Goal: Task Accomplishment & Management: Manage account settings

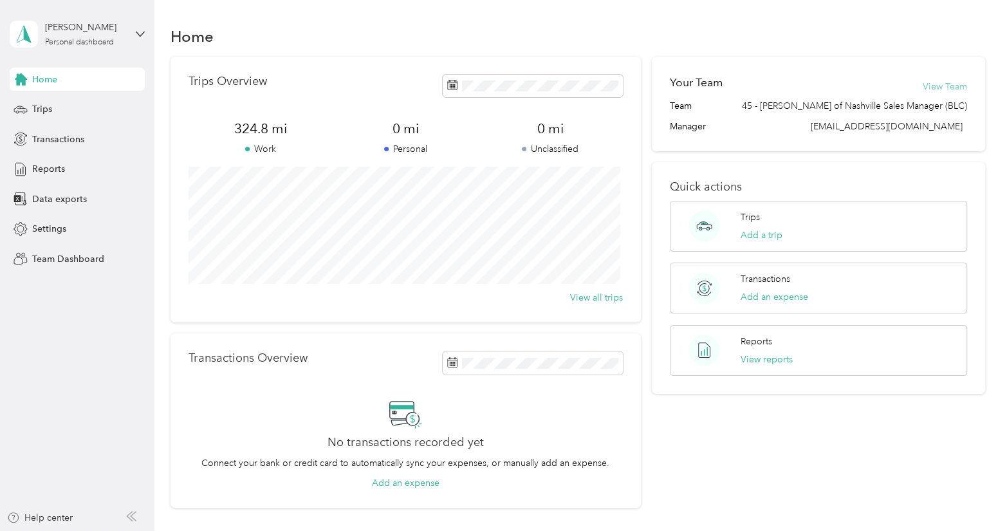
click at [938, 86] on button "View Team" at bounding box center [945, 87] width 44 height 14
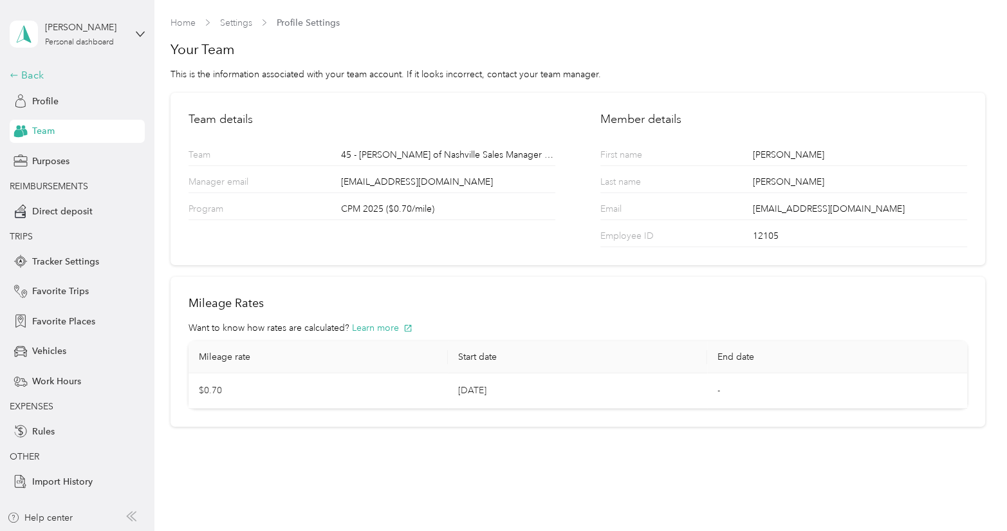
click at [35, 77] on div "Back" at bounding box center [74, 75] width 129 height 15
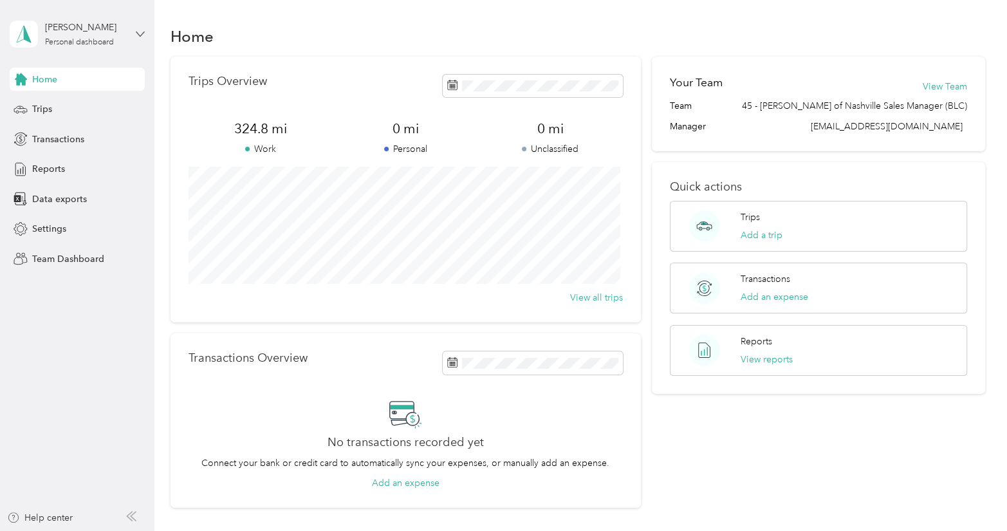
click at [138, 30] on icon at bounding box center [140, 34] width 9 height 9
click at [88, 109] on div "Team dashboard" at bounding box center [145, 104] width 253 height 23
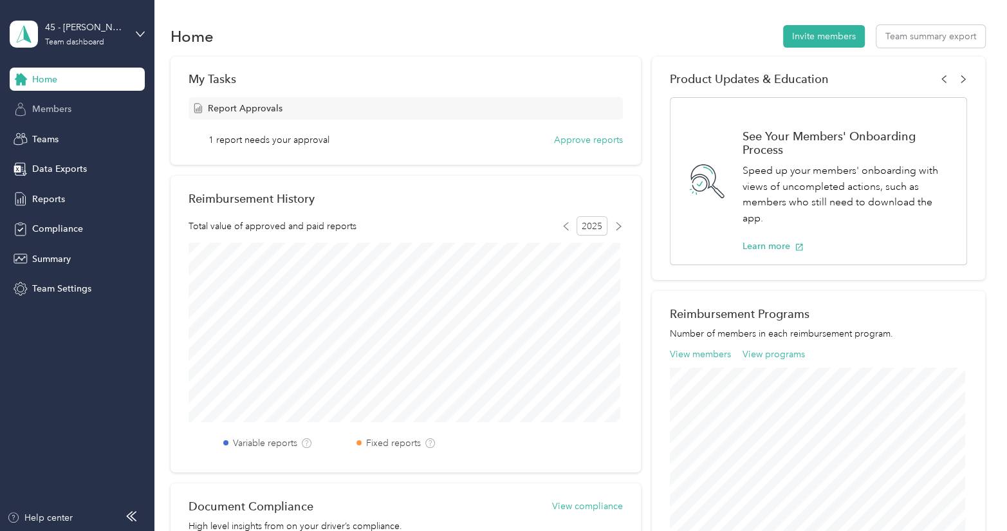
click at [62, 113] on span "Members" at bounding box center [51, 109] width 39 height 14
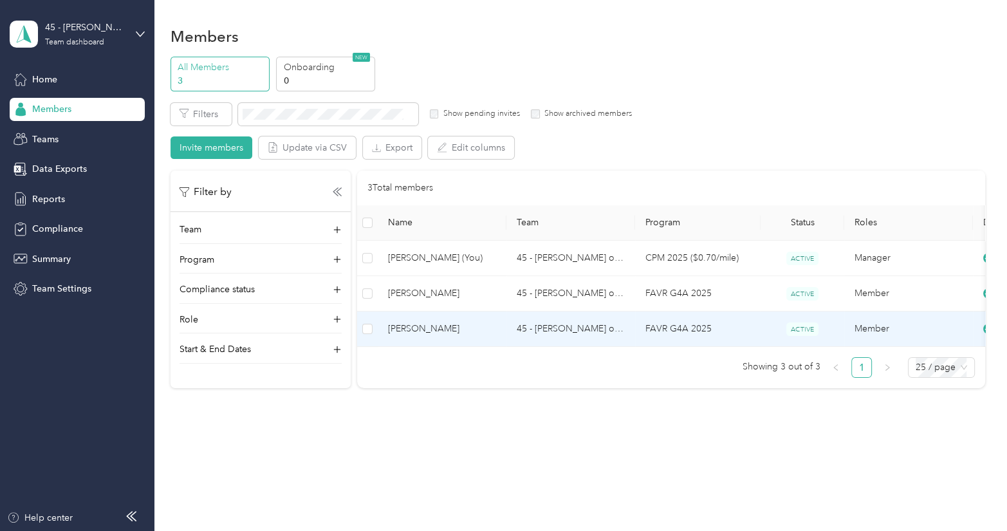
click at [414, 326] on span "[PERSON_NAME]" at bounding box center [442, 329] width 108 height 14
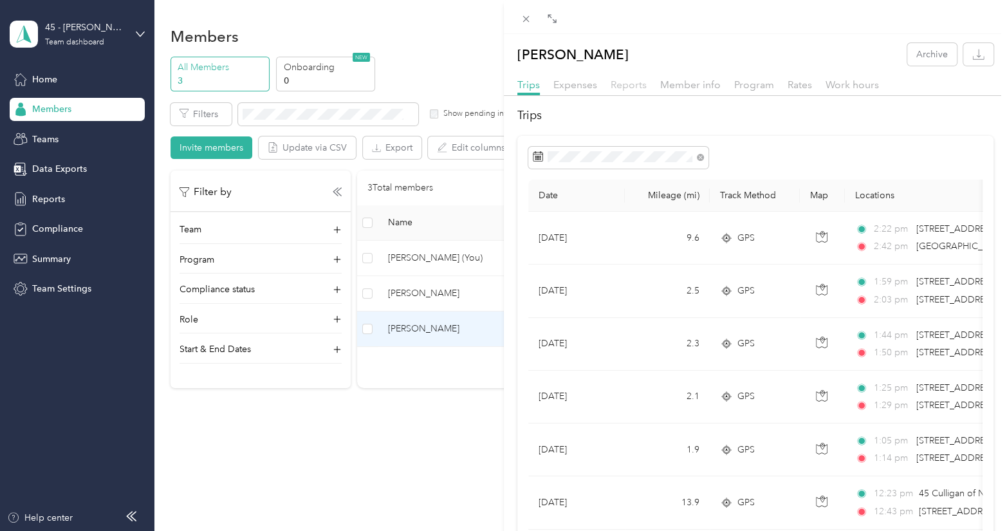
click at [629, 84] on span "Reports" at bounding box center [629, 85] width 36 height 12
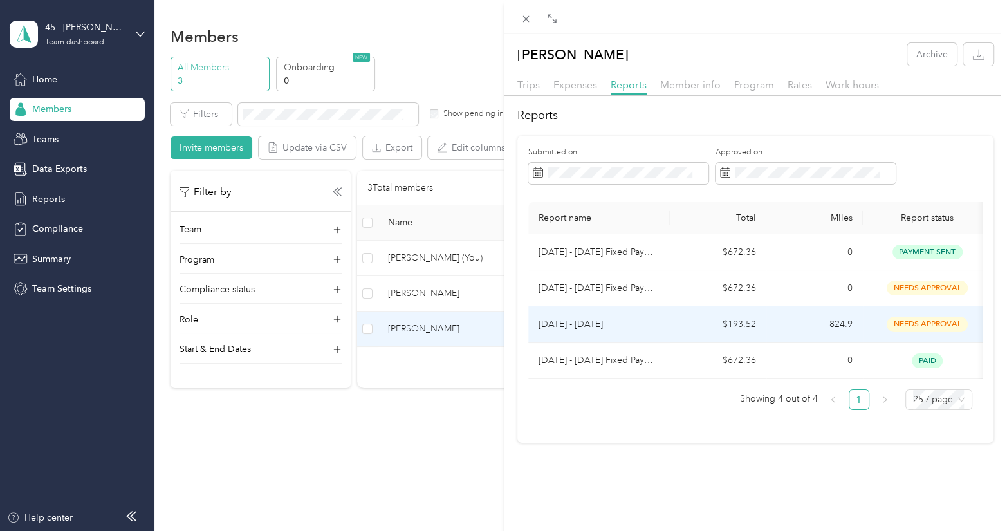
click at [918, 324] on span "needs approval" at bounding box center [927, 324] width 81 height 15
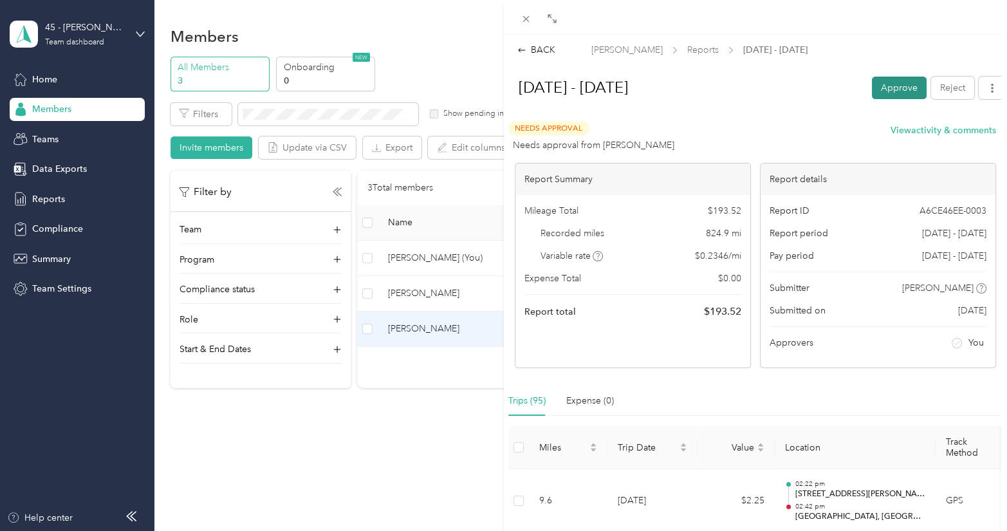
click at [875, 86] on button "Approve" at bounding box center [899, 88] width 55 height 23
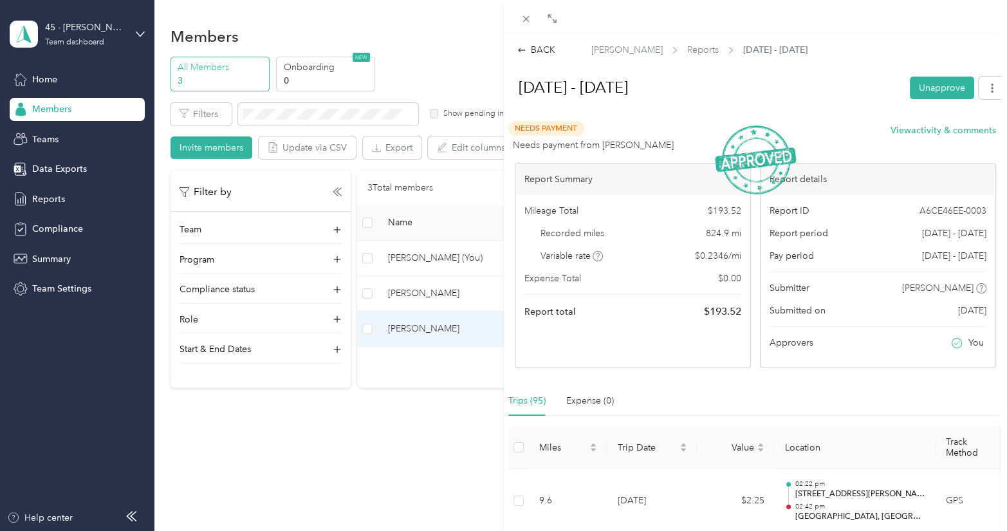
click at [432, 293] on div "BACK [PERSON_NAME] Reports [DATE] - [DATE] [DATE] - [DATE] Unapprove Needs Paym…" at bounding box center [503, 265] width 1007 height 531
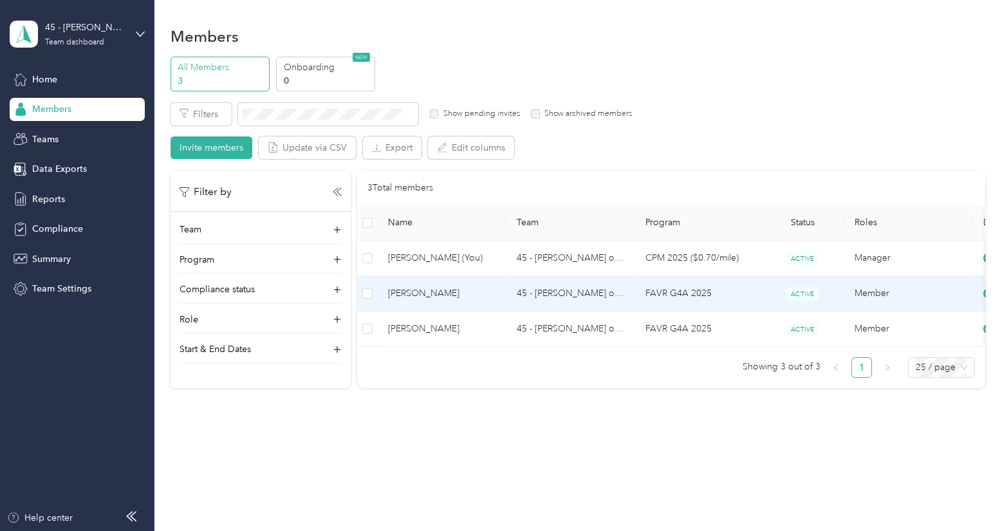
click at [432, 293] on span "[PERSON_NAME]" at bounding box center [442, 293] width 108 height 14
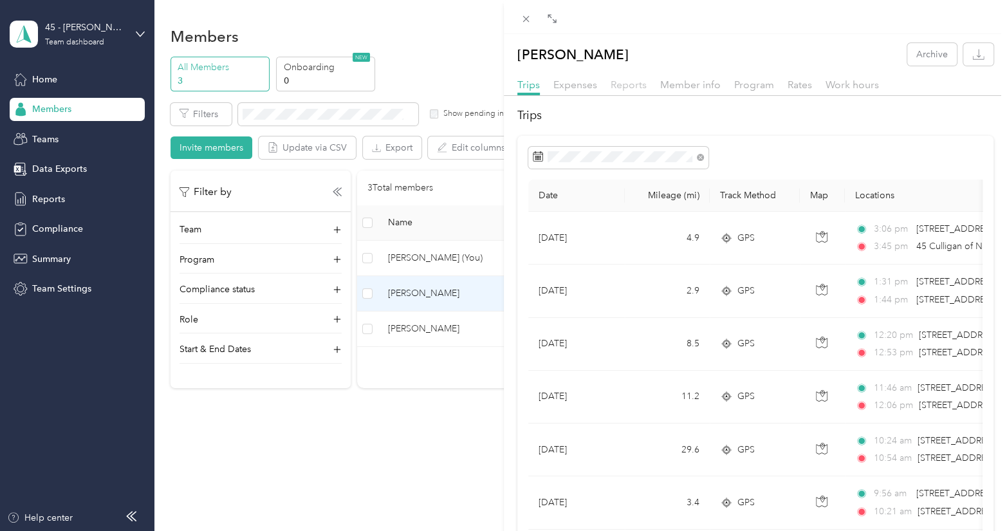
click at [631, 84] on span "Reports" at bounding box center [629, 85] width 36 height 12
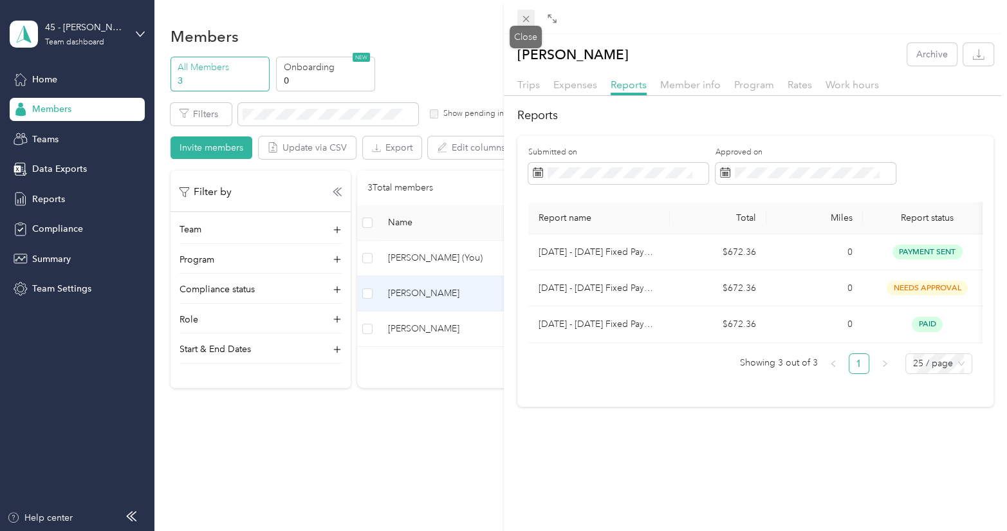
click at [525, 19] on icon at bounding box center [526, 19] width 11 height 11
